Goal: Information Seeking & Learning: Learn about a topic

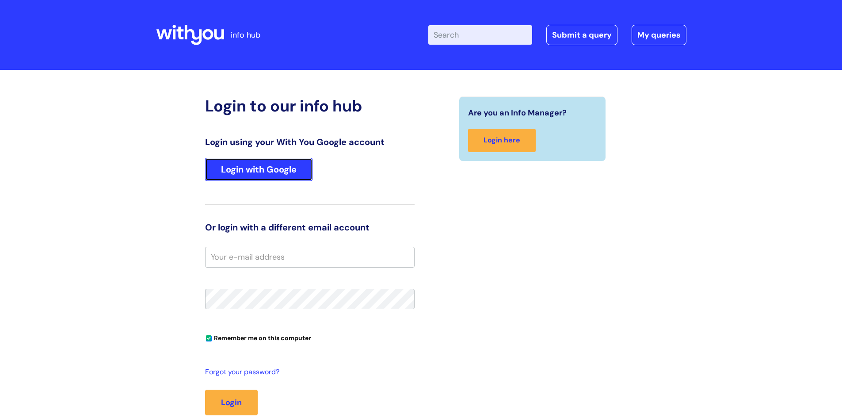
click at [290, 175] on link "Login with Google" at bounding box center [258, 169] width 107 height 23
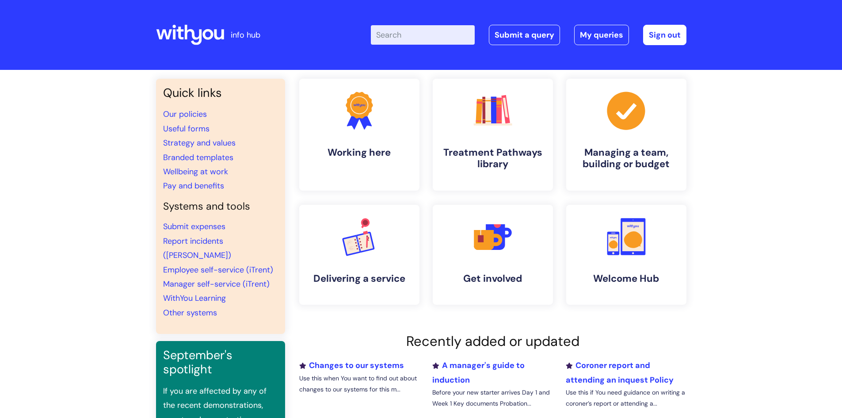
scroll to position [0, 0]
click at [512, 147] on h4 "Treatment Pathways library" at bounding box center [493, 158] width 108 height 24
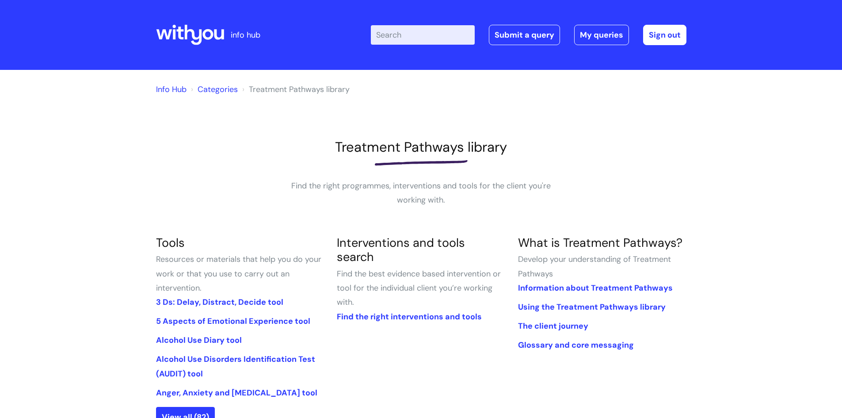
click at [400, 39] on input "Enter your search term here..." at bounding box center [423, 34] width 104 height 19
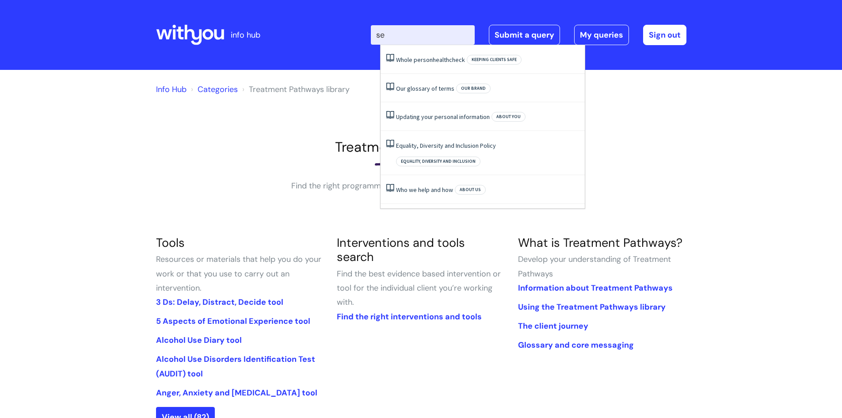
type input "s"
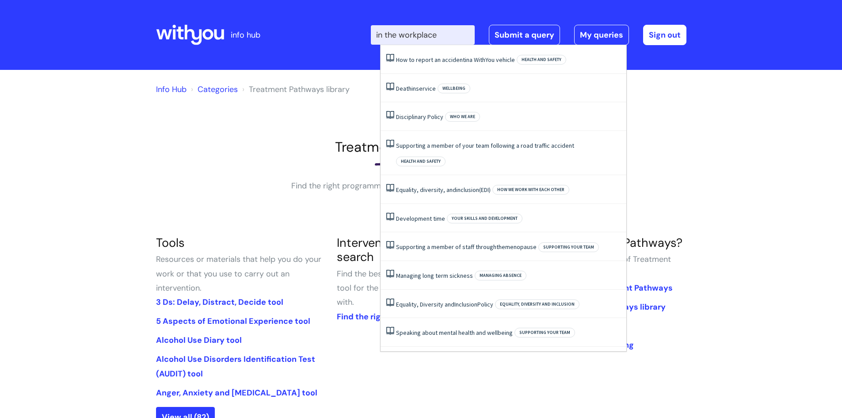
type input "in the workplace"
click button "Search" at bounding box center [0, 0] width 0 height 0
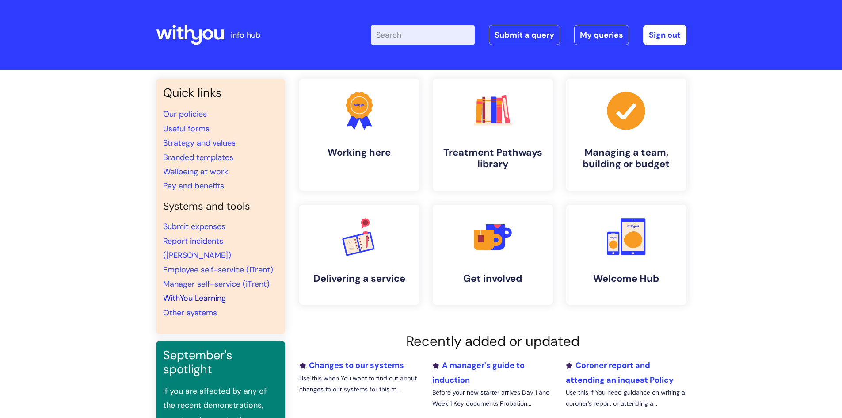
click at [197, 293] on link "WithYou Learning" at bounding box center [194, 298] width 63 height 11
click at [414, 38] on input "Enter your search term here..." at bounding box center [423, 34] width 104 height 19
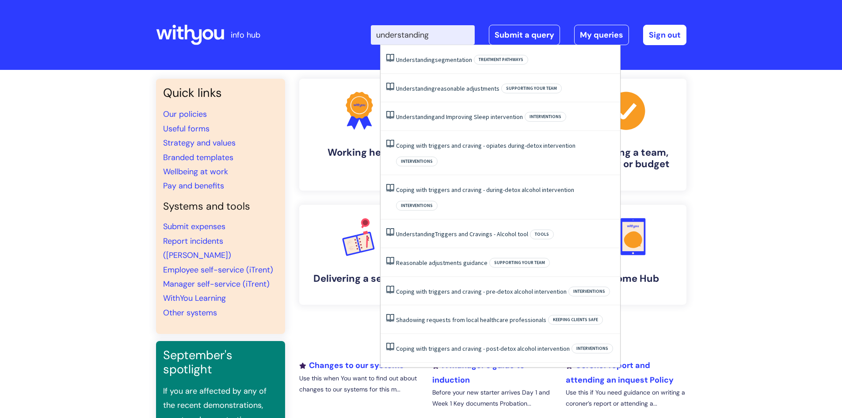
type input "understanding"
click button "Search" at bounding box center [0, 0] width 0 height 0
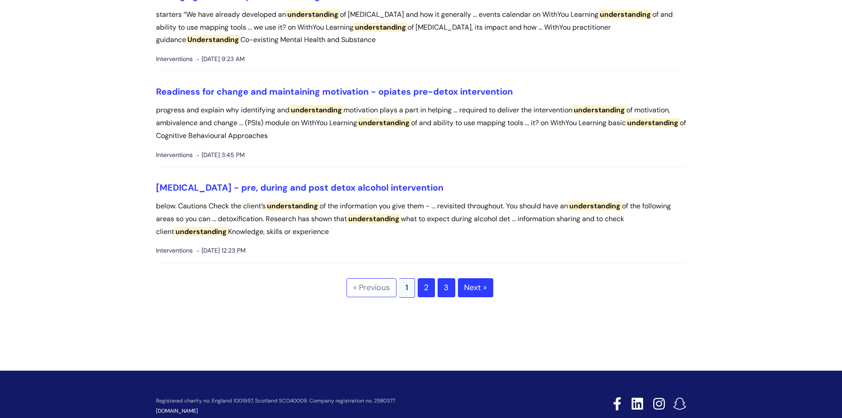
scroll to position [2562, 0]
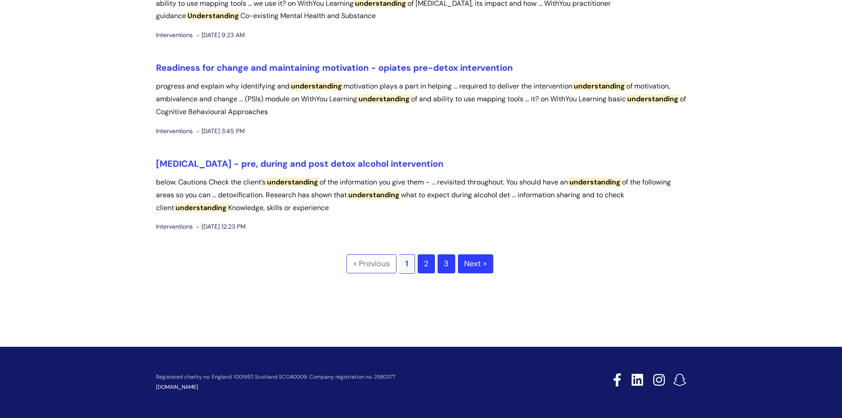
click at [442, 266] on link "3" at bounding box center [446, 263] width 18 height 19
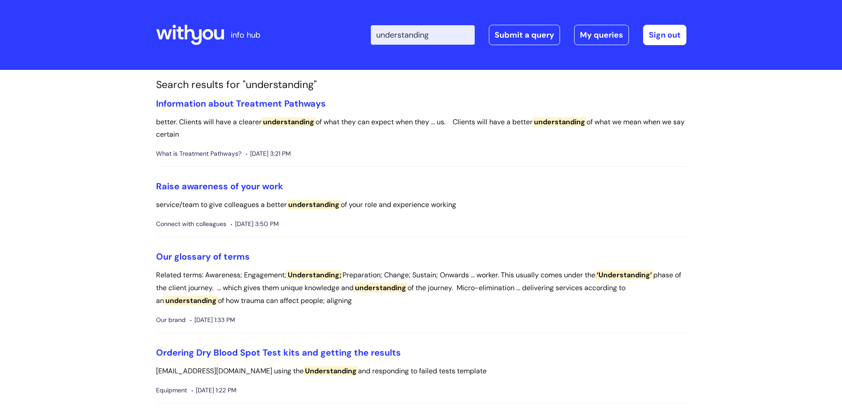
click at [456, 36] on input "understanding" at bounding box center [423, 34] width 104 height 19
type input "understanding sexual misconduct"
click button "Search" at bounding box center [0, 0] width 0 height 0
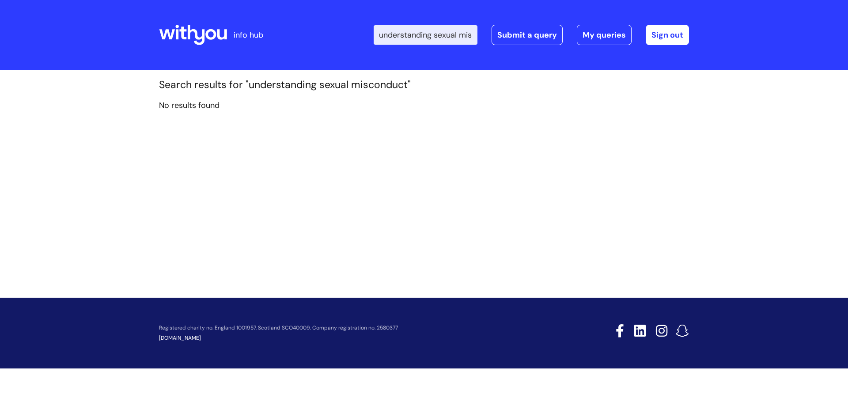
click at [474, 29] on input "understanding sexual misconduct" at bounding box center [426, 34] width 104 height 19
click at [473, 37] on input "understanding sexual misconduct" at bounding box center [426, 34] width 104 height 19
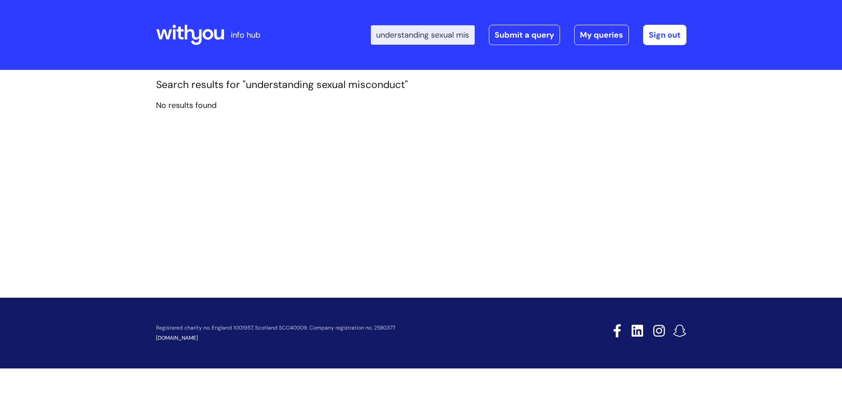
click at [413, 36] on input "understanding sexual misconduct" at bounding box center [423, 34] width 104 height 19
drag, startPoint x: 415, startPoint y: 36, endPoint x: 558, endPoint y: 75, distance: 148.7
click at [558, 75] on div "info hub Enter your search term here... understanding sexual misconduct Search …" at bounding box center [421, 209] width 842 height 418
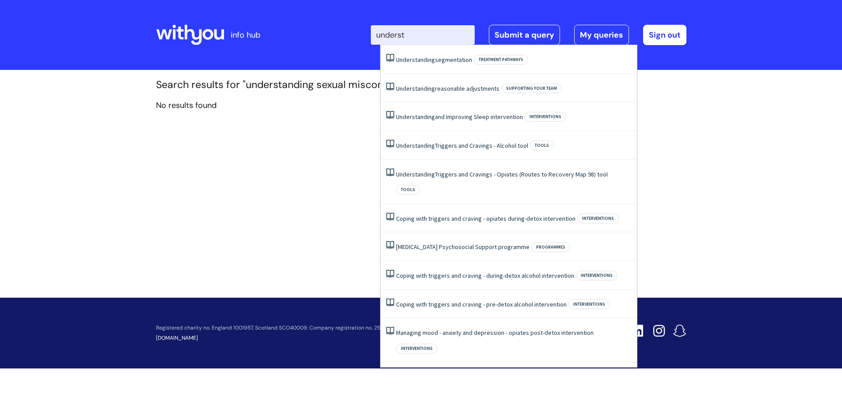
type input "underst"
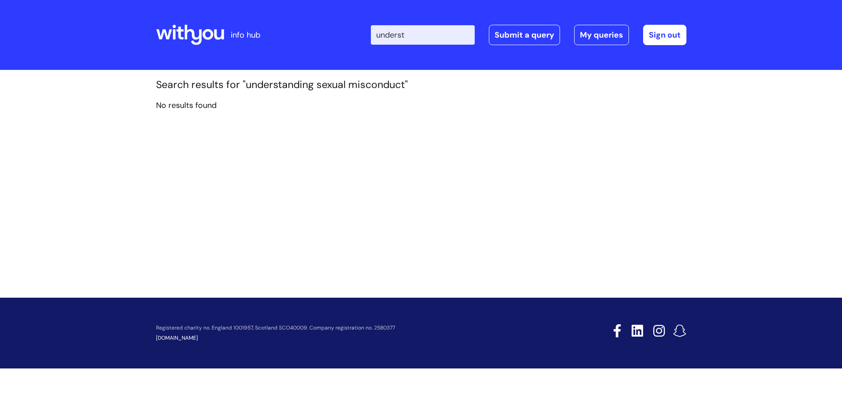
click at [191, 24] on icon at bounding box center [190, 34] width 68 height 21
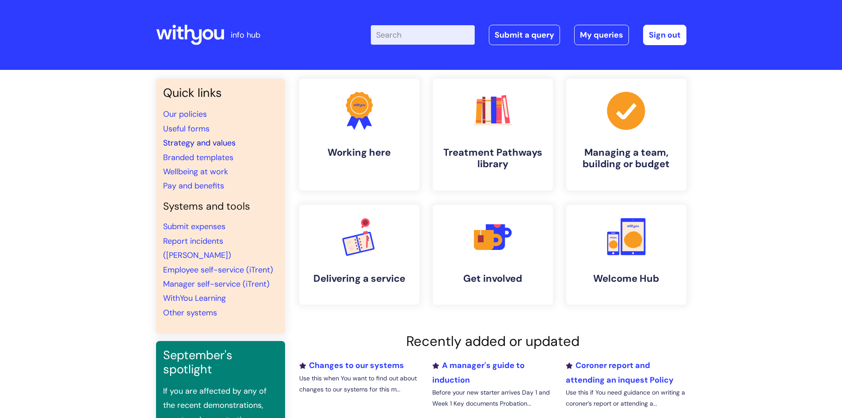
click at [212, 144] on link "Strategy and values" at bounding box center [199, 142] width 72 height 11
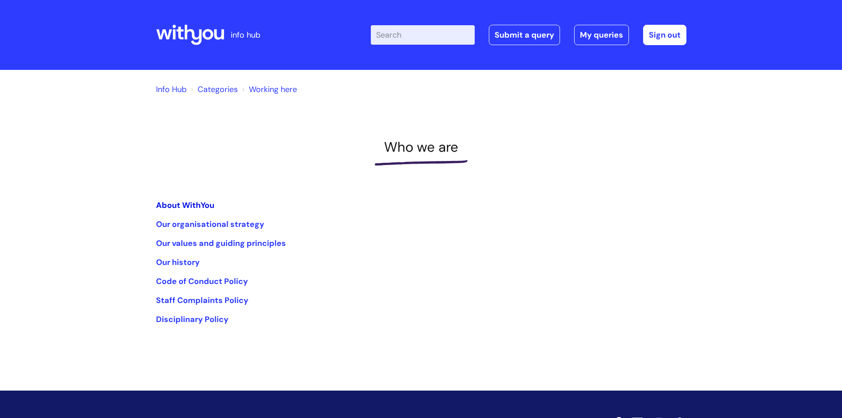
click at [198, 206] on link "About WithYou" at bounding box center [185, 205] width 58 height 11
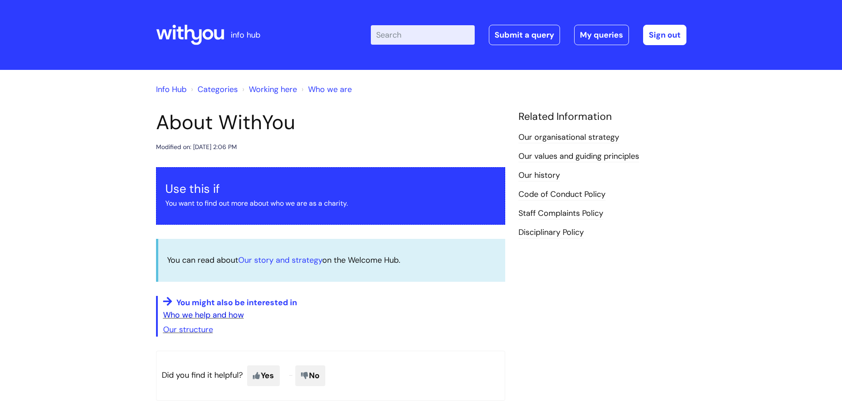
click at [224, 316] on link "Who we help and how" at bounding box center [203, 314] width 81 height 11
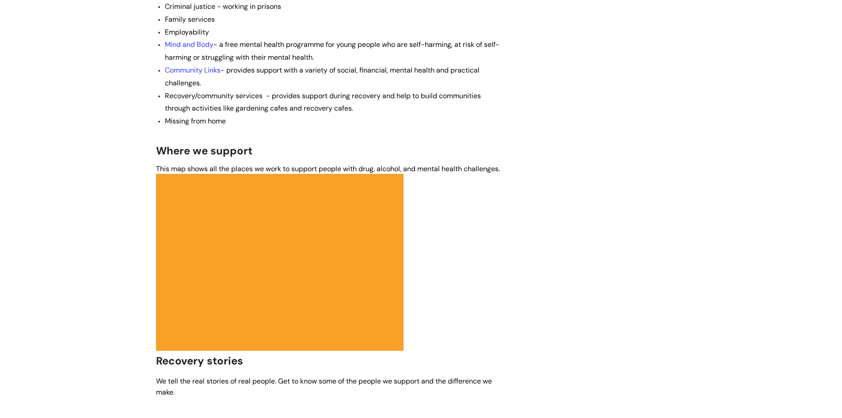
scroll to position [714, 0]
